Goal: Obtain resource: Download file/media

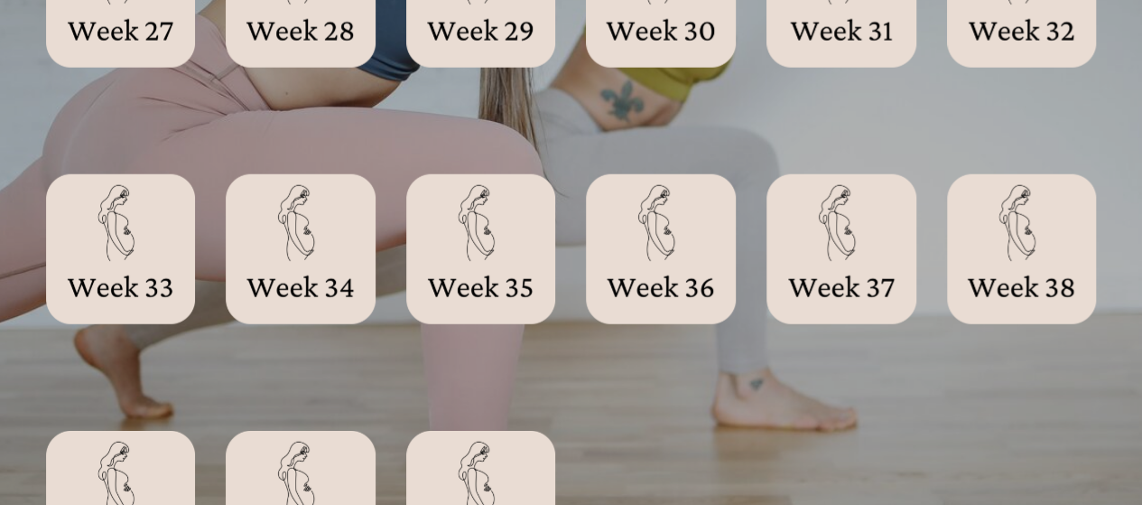
scroll to position [2361, 0]
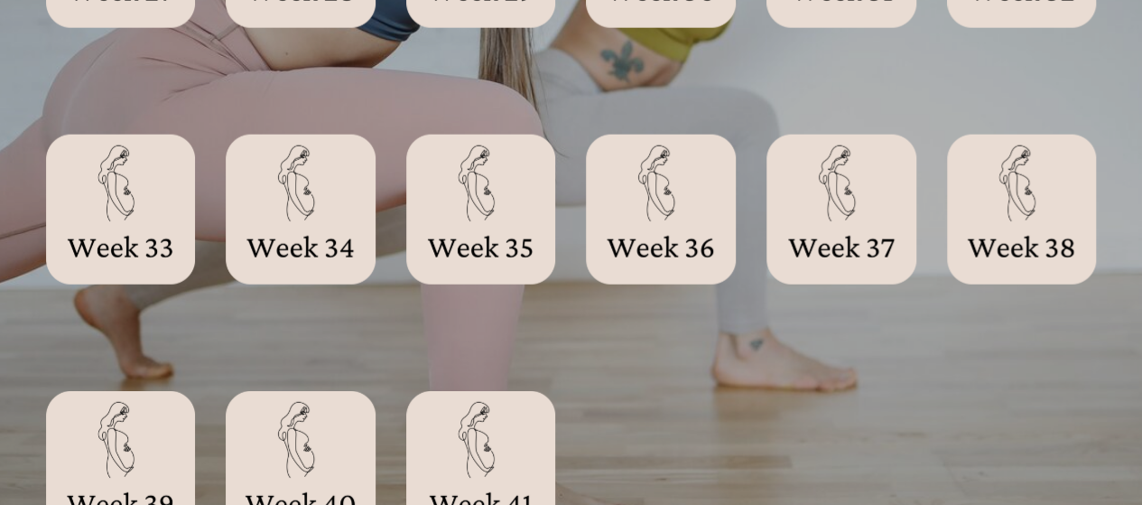
click at [672, 217] on div at bounding box center [661, 209] width 150 height 150
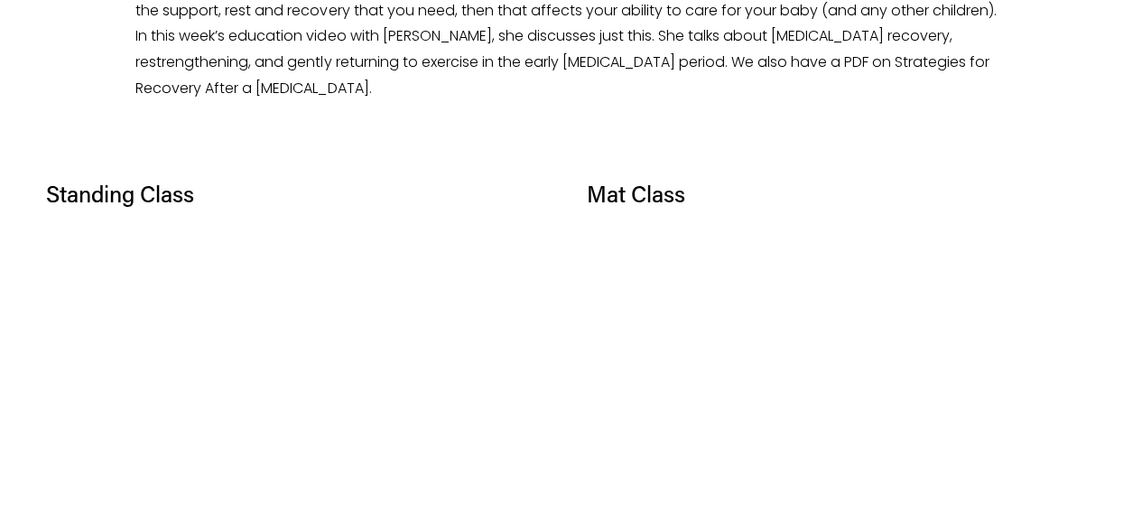
scroll to position [993, 0]
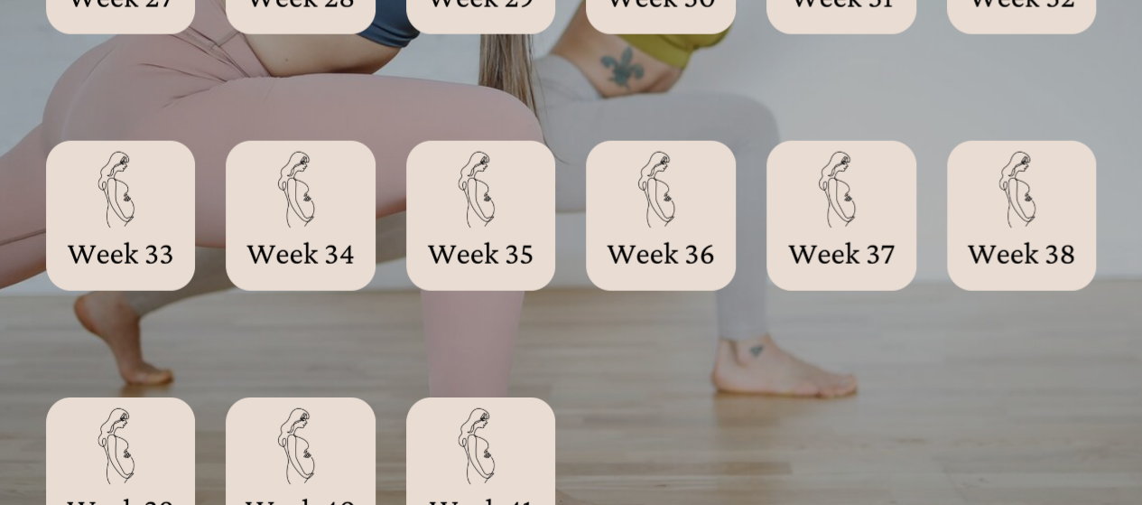
scroll to position [2362, 0]
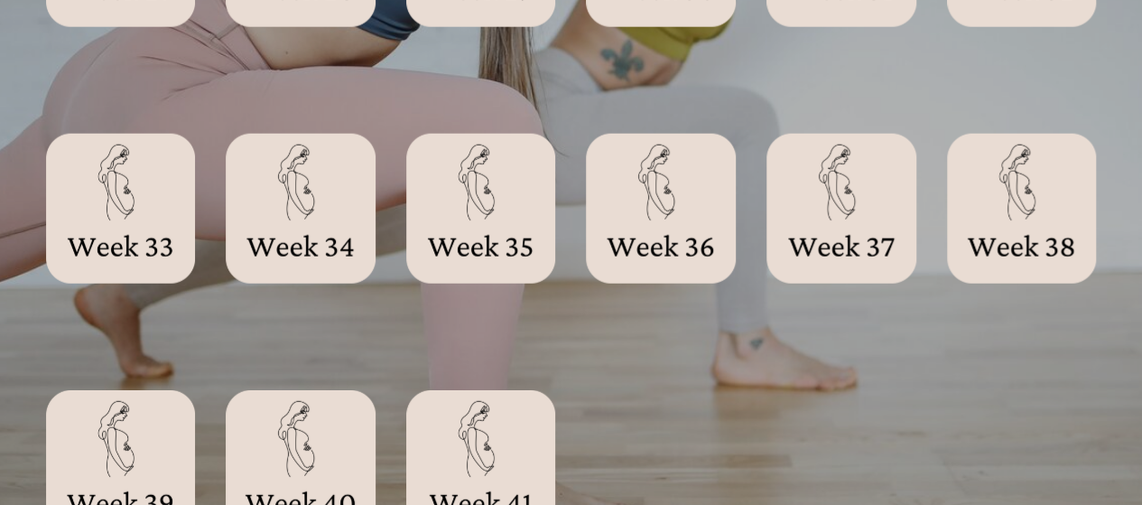
click at [883, 190] on div at bounding box center [841, 209] width 150 height 150
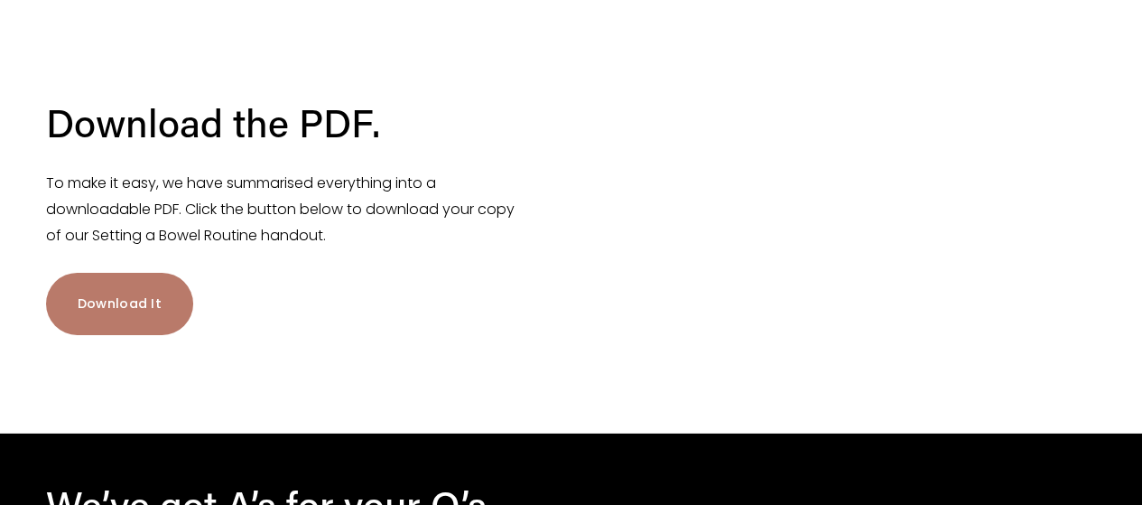
scroll to position [2834, 0]
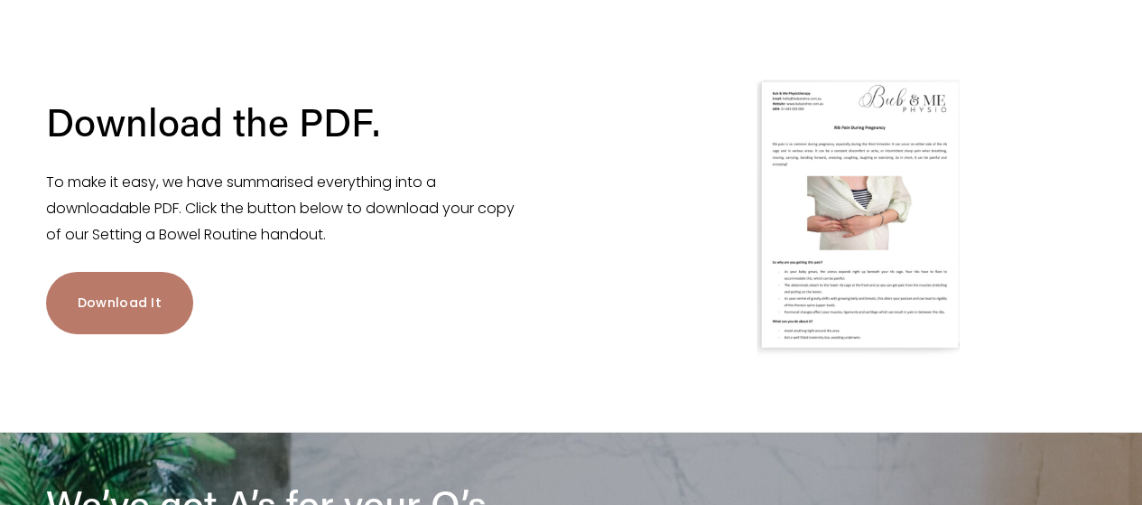
click at [140, 298] on link "Download It" at bounding box center [120, 303] width 148 height 62
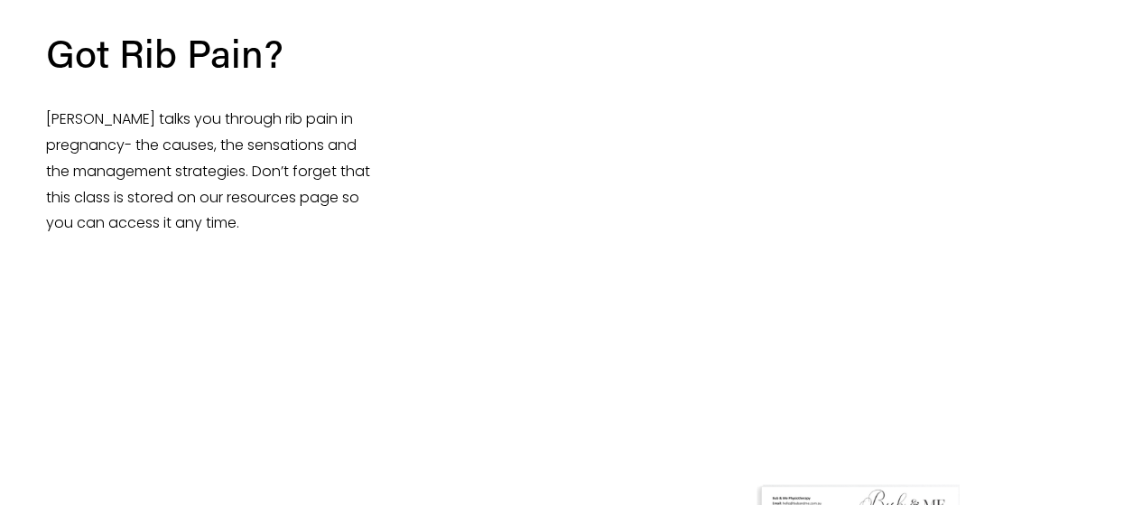
scroll to position [2432, 0]
